Goal: Task Accomplishment & Management: Manage account settings

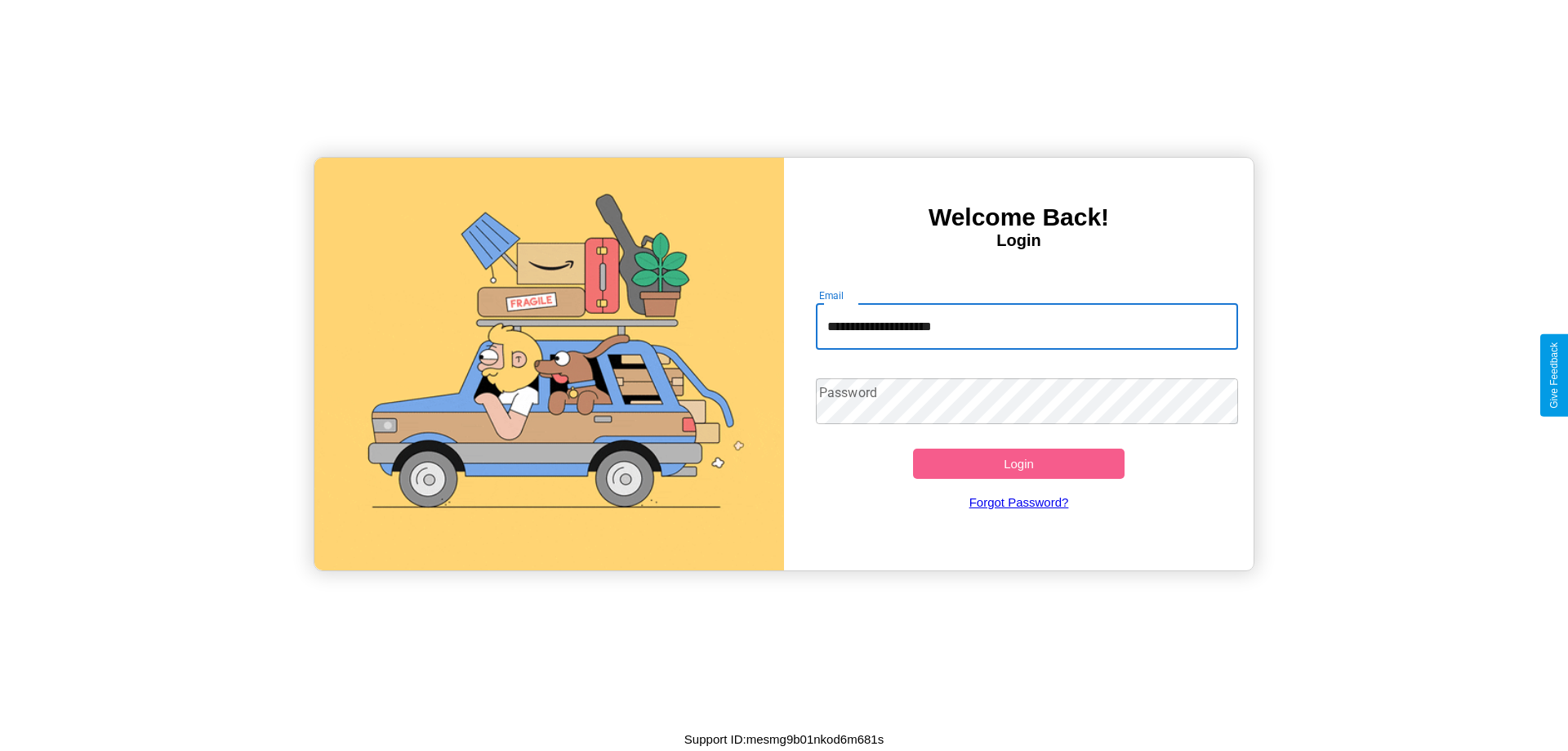
type input "**********"
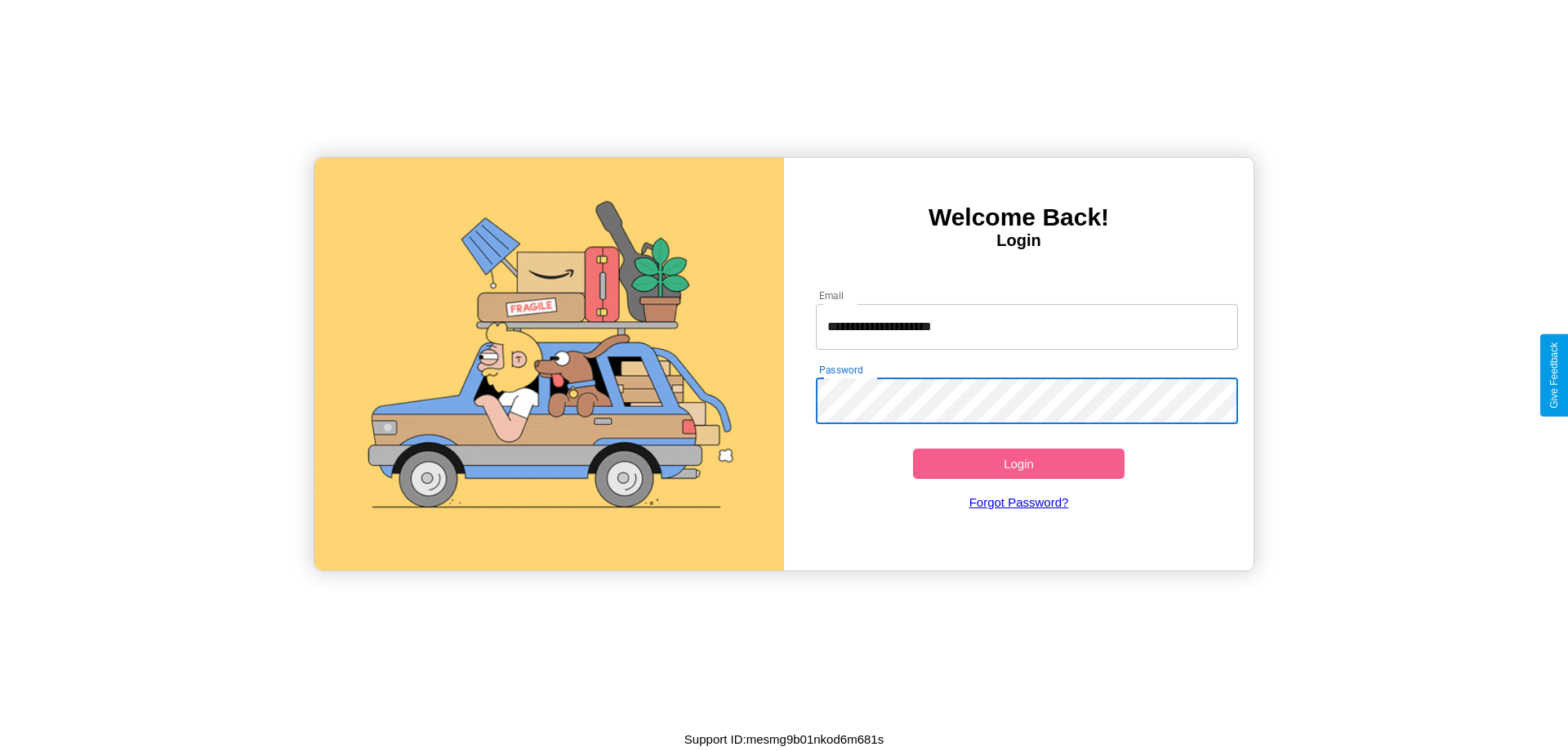
click at [1019, 463] on button "Login" at bounding box center [1019, 464] width 211 height 30
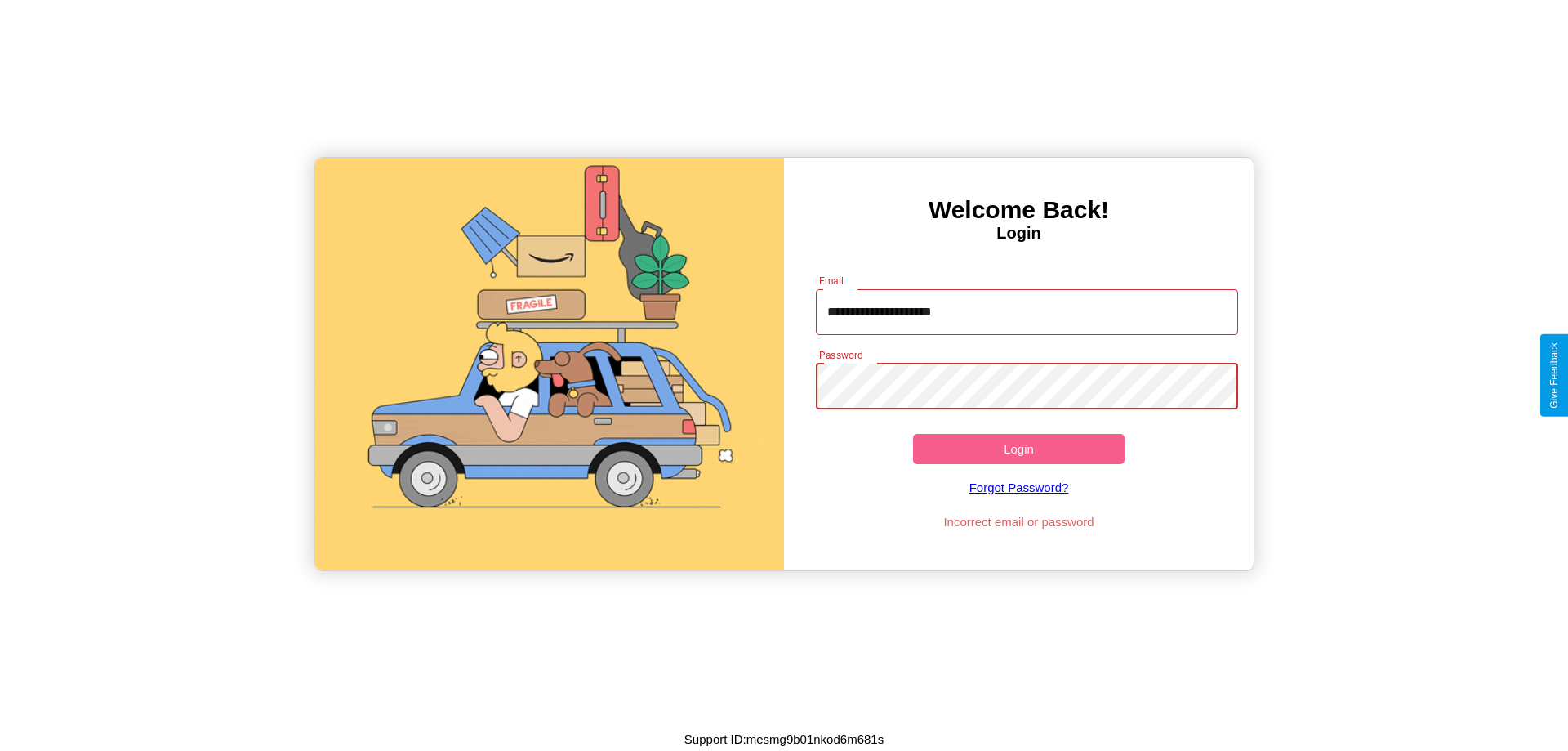
click at [1019, 449] on button "Login" at bounding box center [1019, 449] width 211 height 30
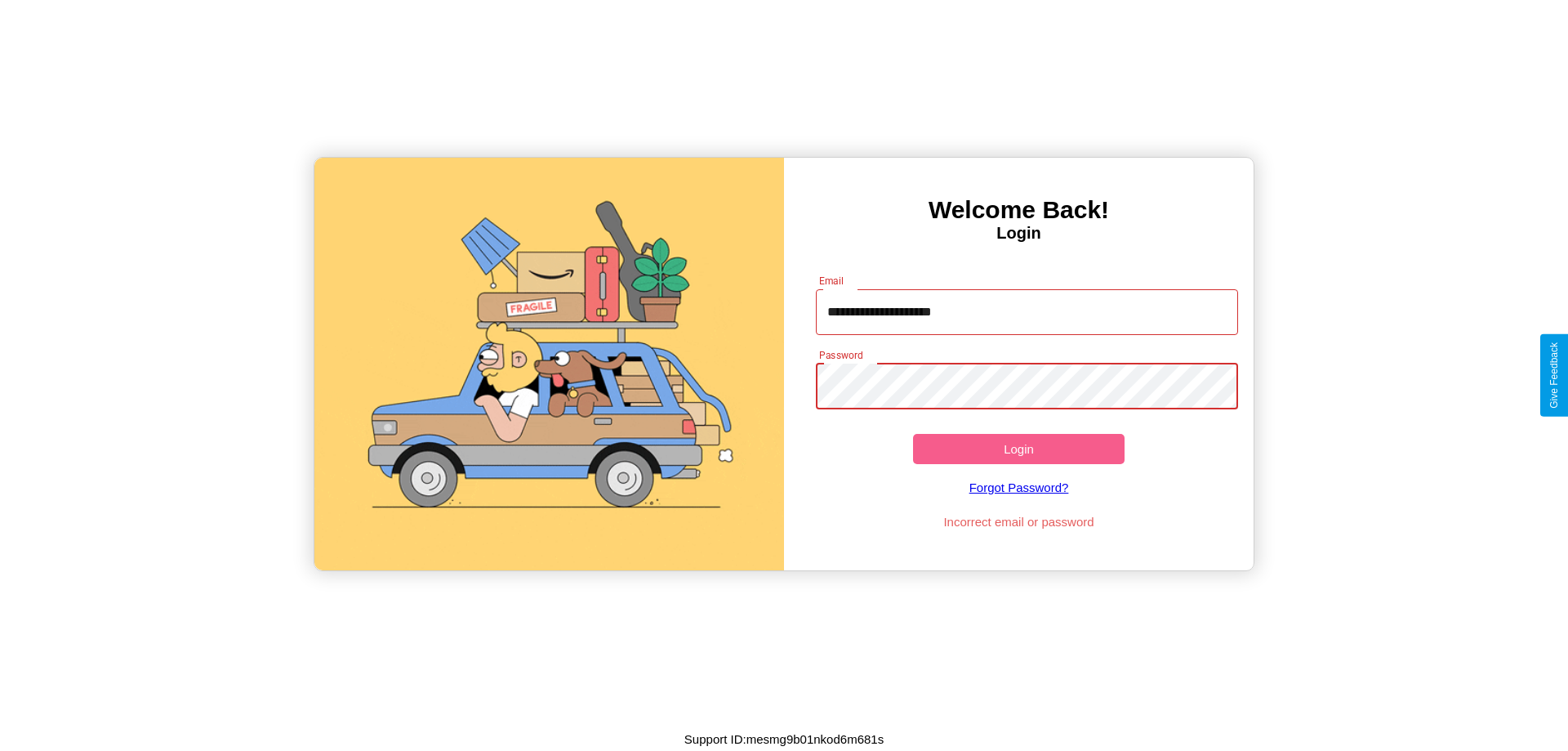
click at [1019, 449] on button "Login" at bounding box center [1019, 449] width 211 height 30
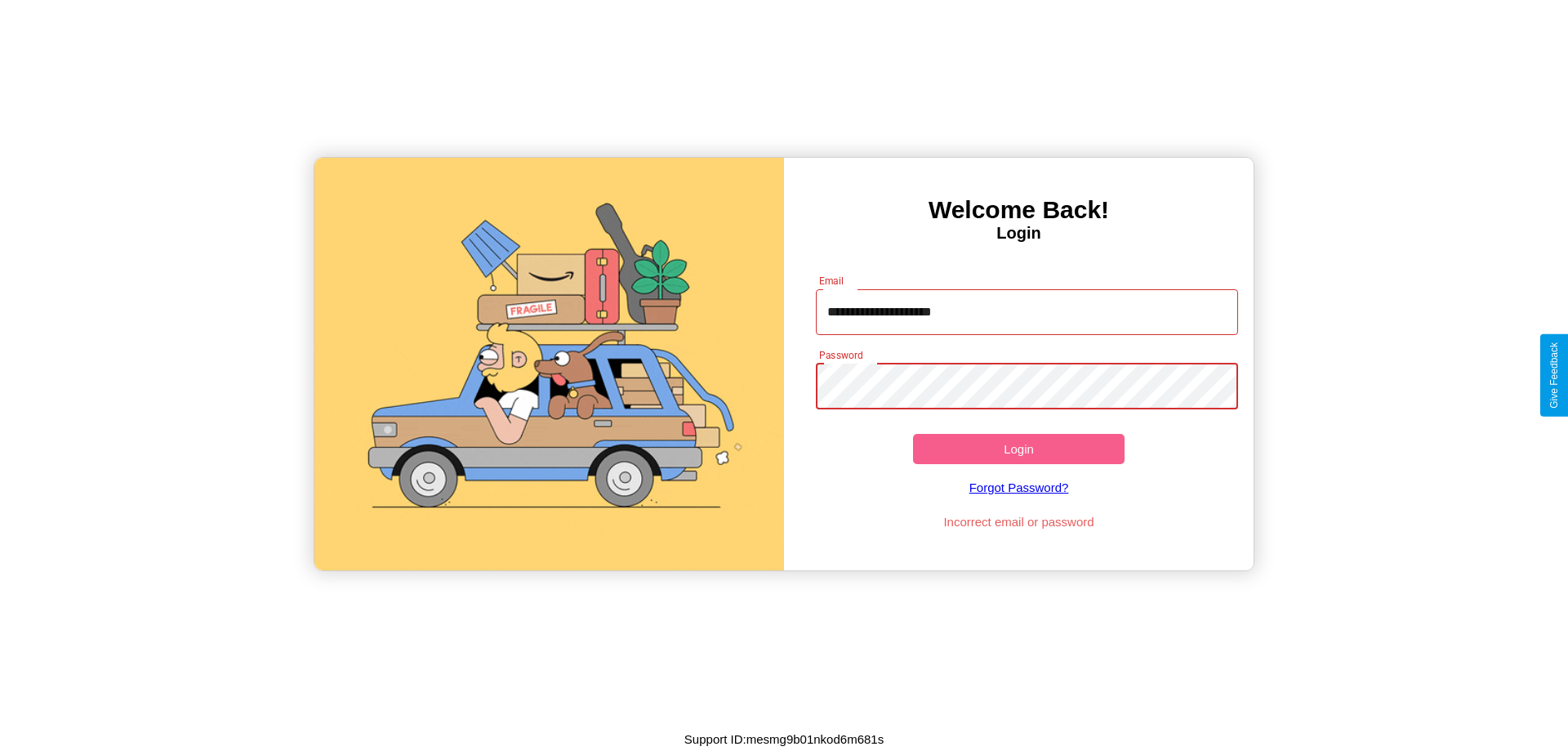
click at [1019, 449] on button "Login" at bounding box center [1019, 449] width 211 height 30
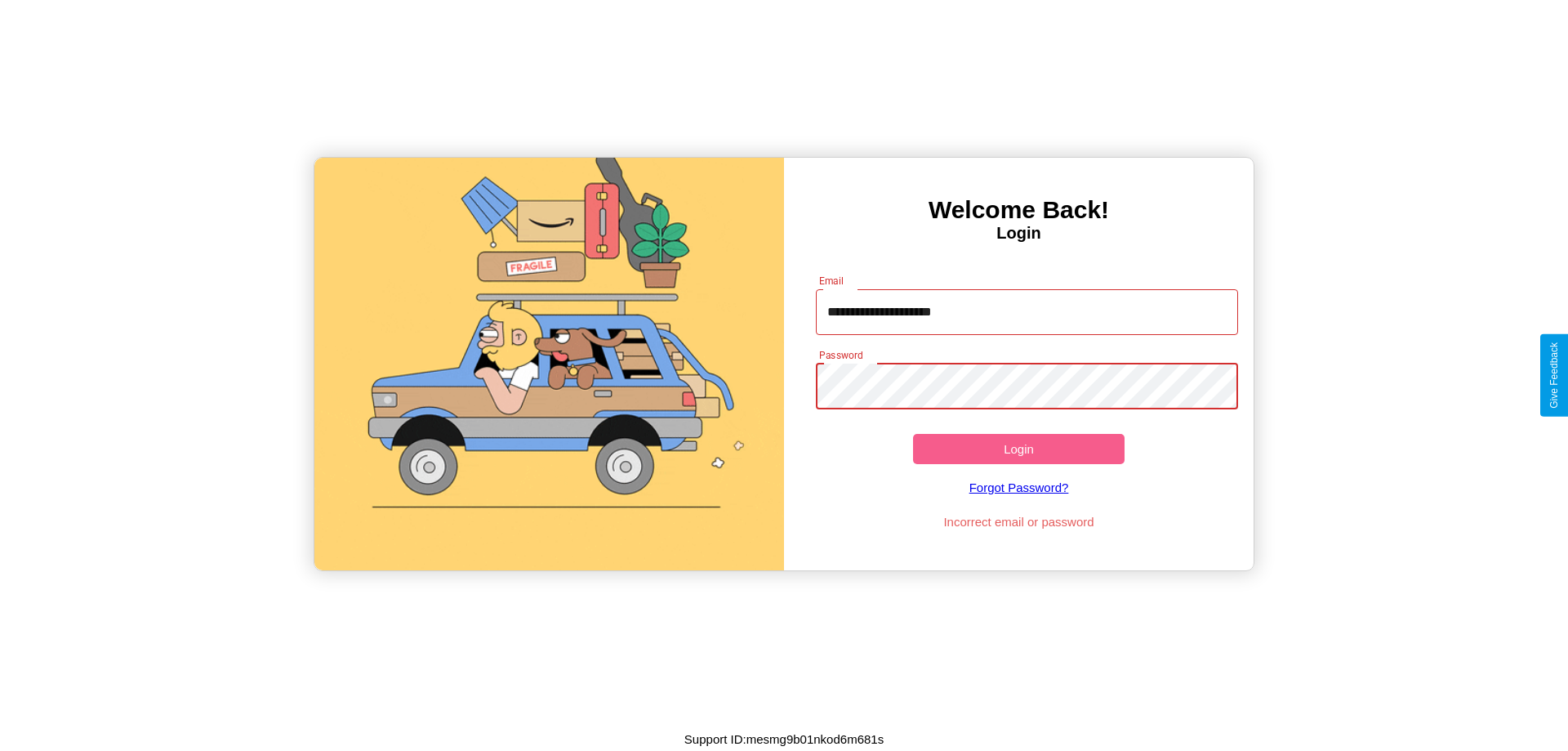
click at [1019, 449] on button "Login" at bounding box center [1019, 449] width 211 height 30
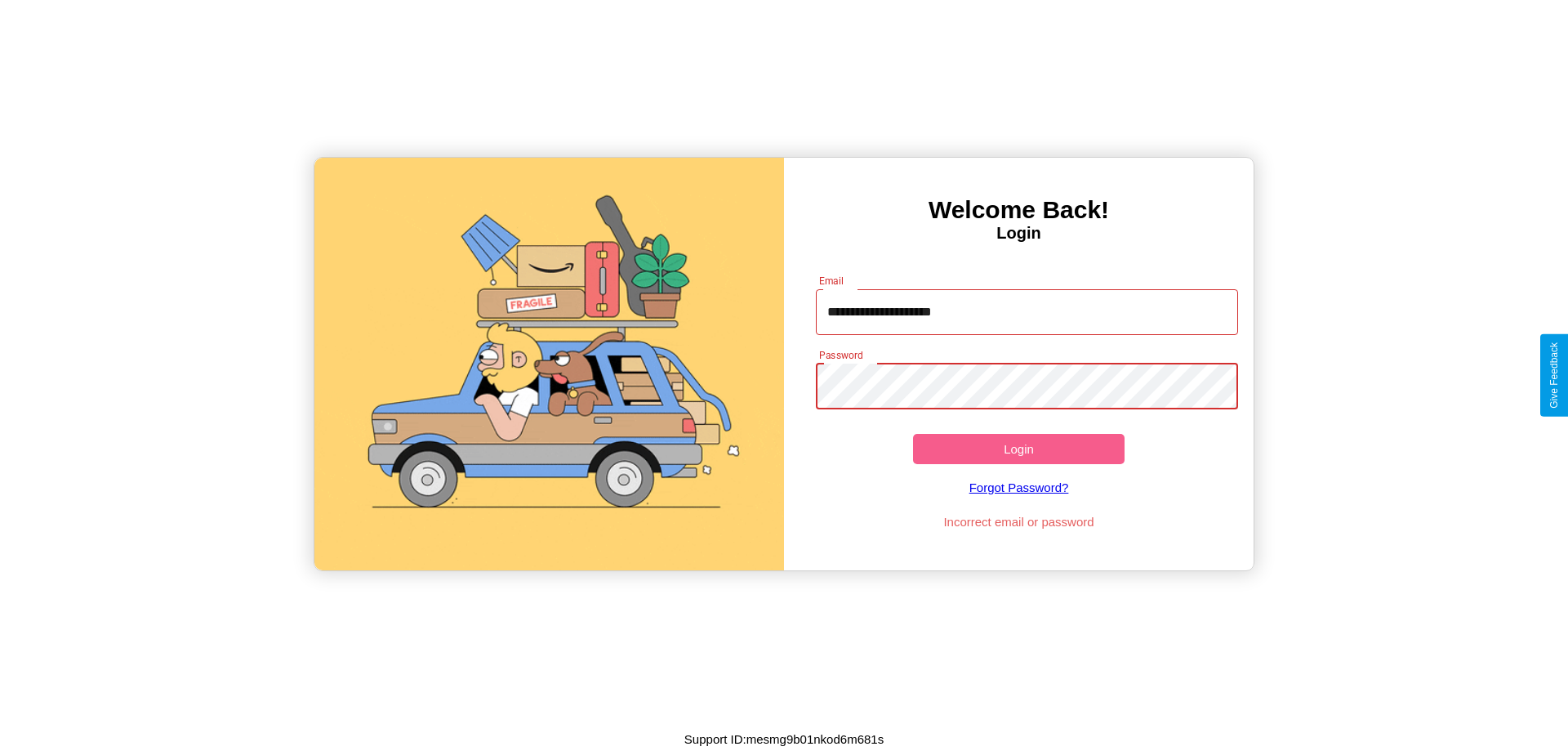
click at [1019, 449] on button "Login" at bounding box center [1019, 449] width 211 height 30
